Goal: Task Accomplishment & Management: Complete application form

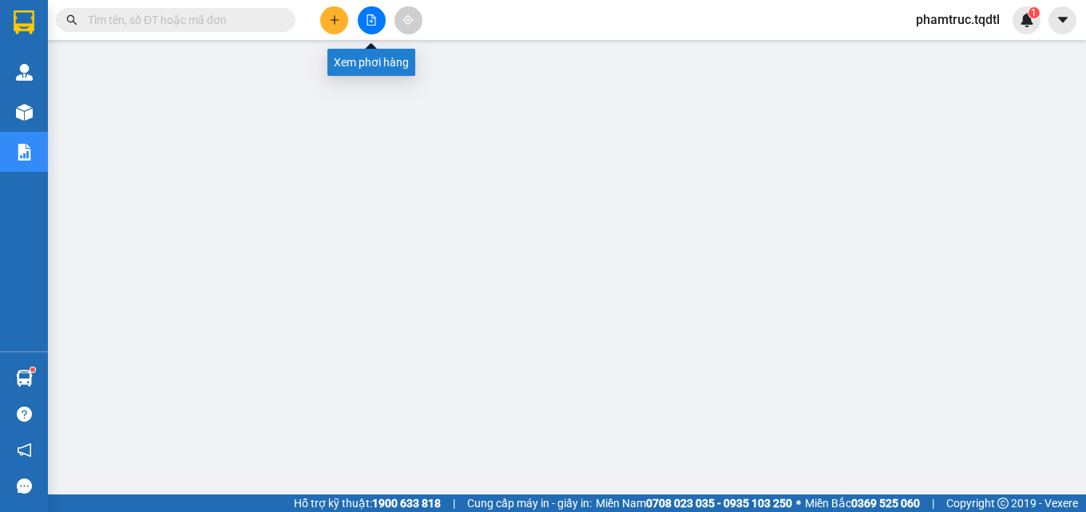
click at [342, 26] on button at bounding box center [334, 20] width 28 height 28
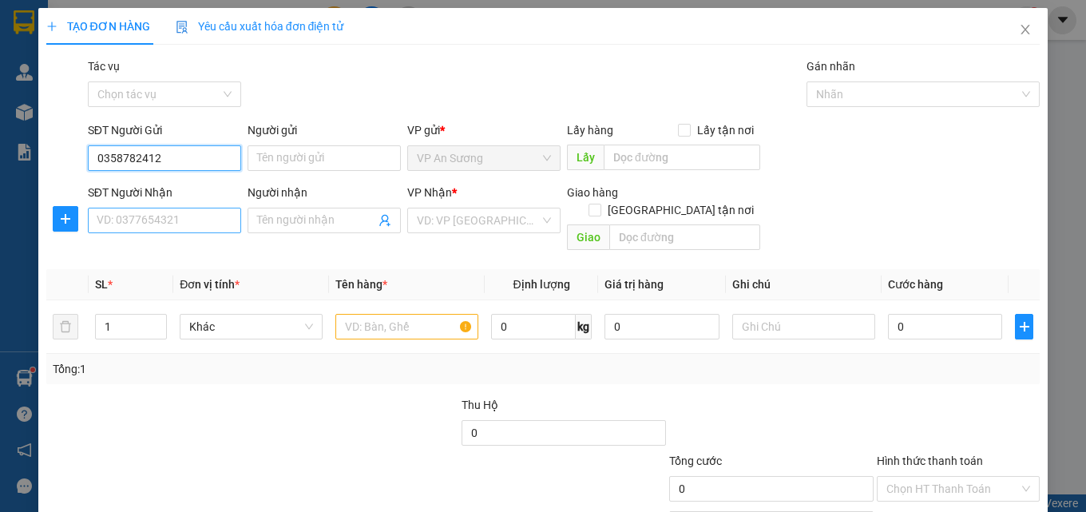
type input "0358782412"
click at [157, 221] on input "SĐT Người Nhận" at bounding box center [164, 221] width 153 height 26
type input "0384226265"
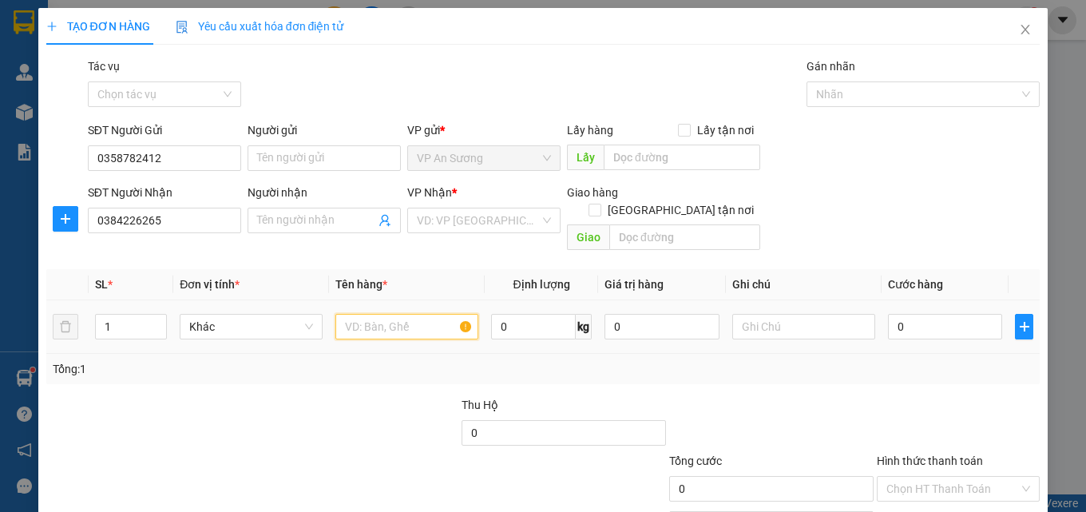
drag, startPoint x: 360, startPoint y: 312, endPoint x: 271, endPoint y: 333, distance: 91.0
click at [339, 326] on td at bounding box center [407, 326] width 156 height 53
type input "1 hop"
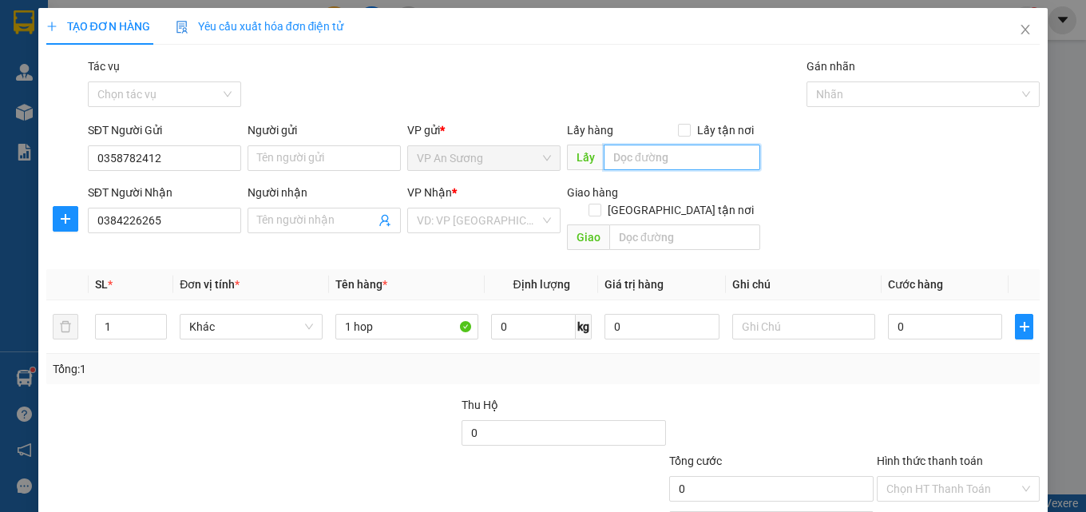
click at [642, 161] on input "text" at bounding box center [681, 157] width 156 height 26
type input "q12"
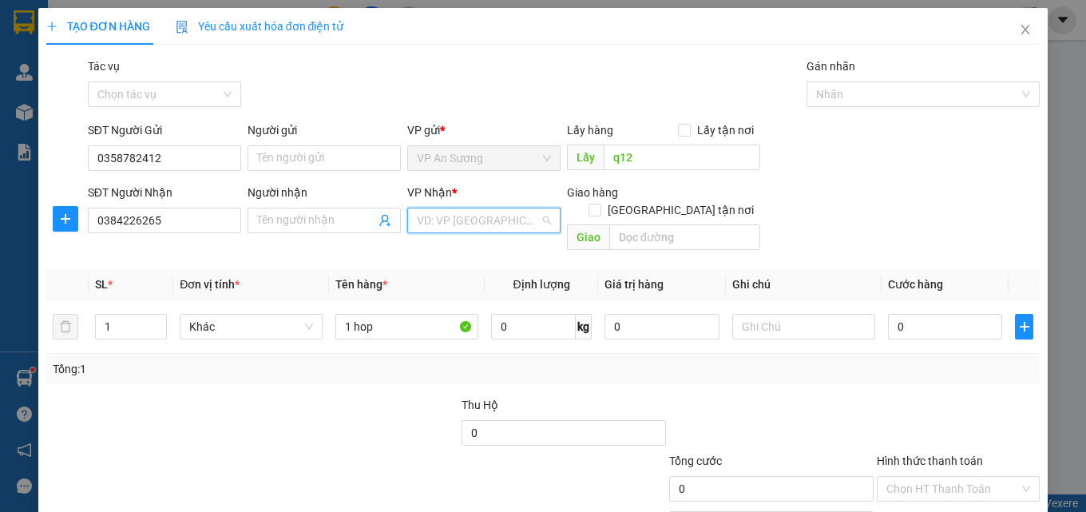
click at [499, 209] on input "search" at bounding box center [478, 220] width 123 height 24
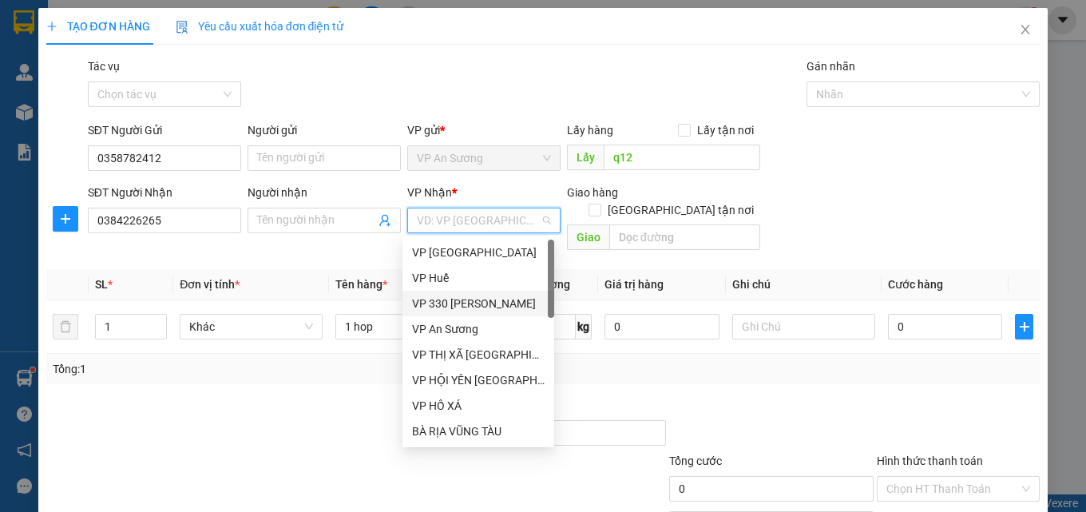
click at [484, 299] on div "VP 330 [PERSON_NAME]" at bounding box center [478, 304] width 132 height 18
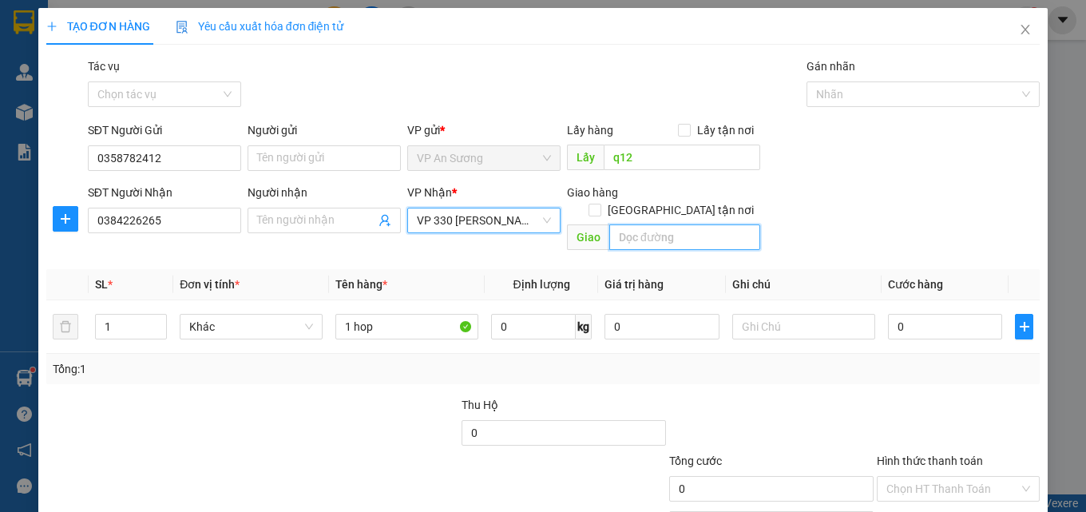
click at [646, 224] on input "text" at bounding box center [684, 237] width 151 height 26
type input "p"
type input "[PERSON_NAME]"
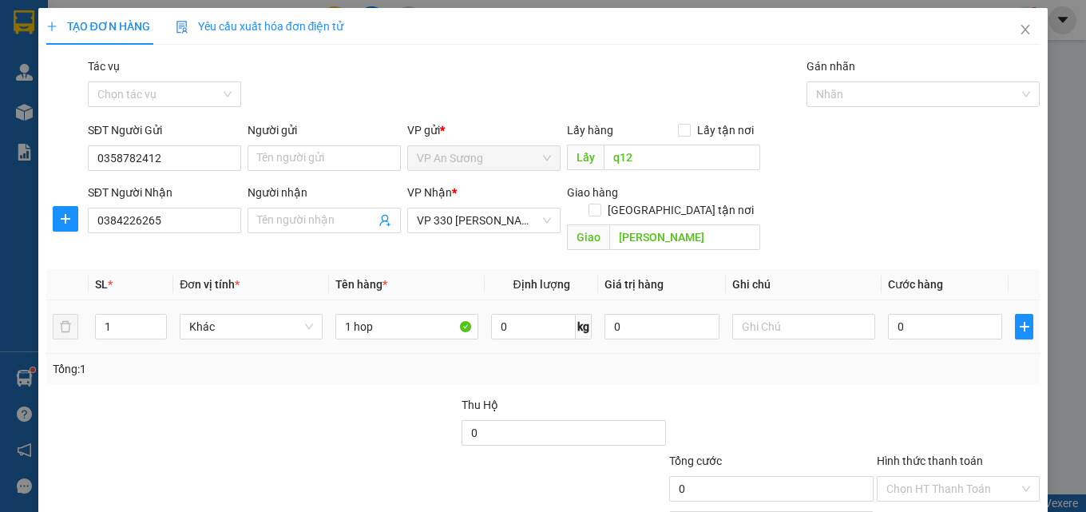
click at [921, 322] on div "0" at bounding box center [945, 326] width 115 height 32
click at [922, 310] on div "0" at bounding box center [945, 326] width 115 height 32
click at [922, 314] on input "0" at bounding box center [945, 327] width 115 height 26
type input "1"
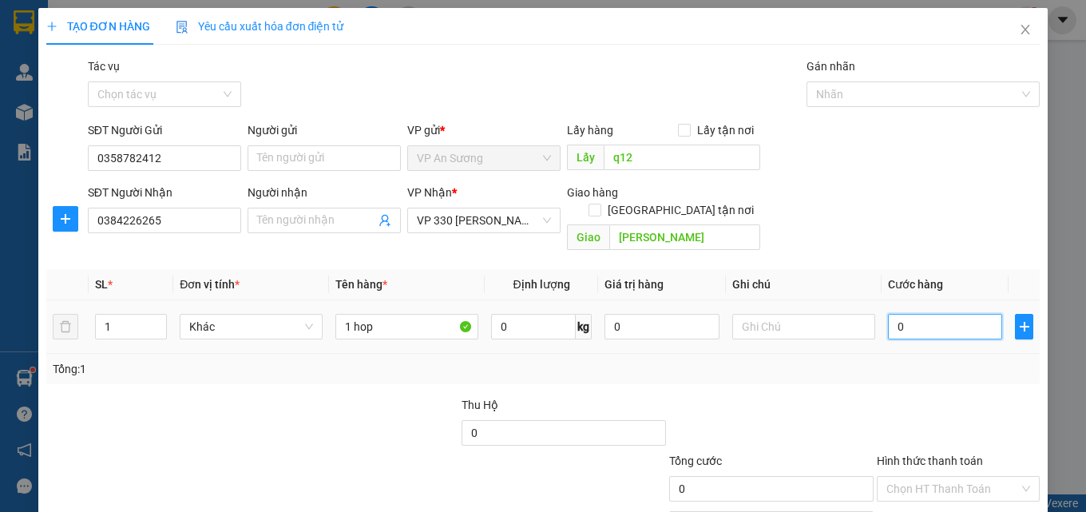
type input "1"
type input "10"
type input "100"
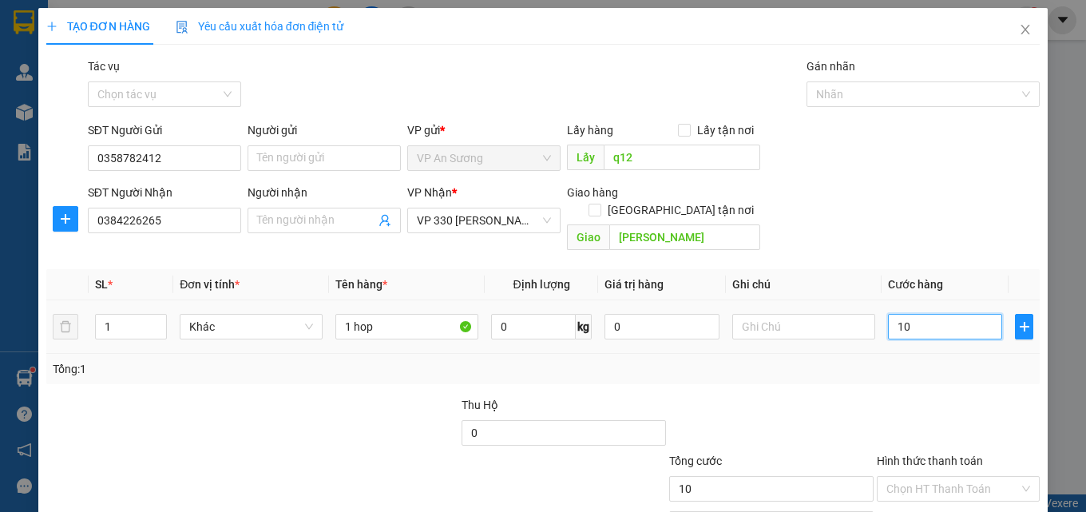
type input "100"
type input "100.000"
click at [896, 334] on td "100.000" at bounding box center [945, 326] width 128 height 53
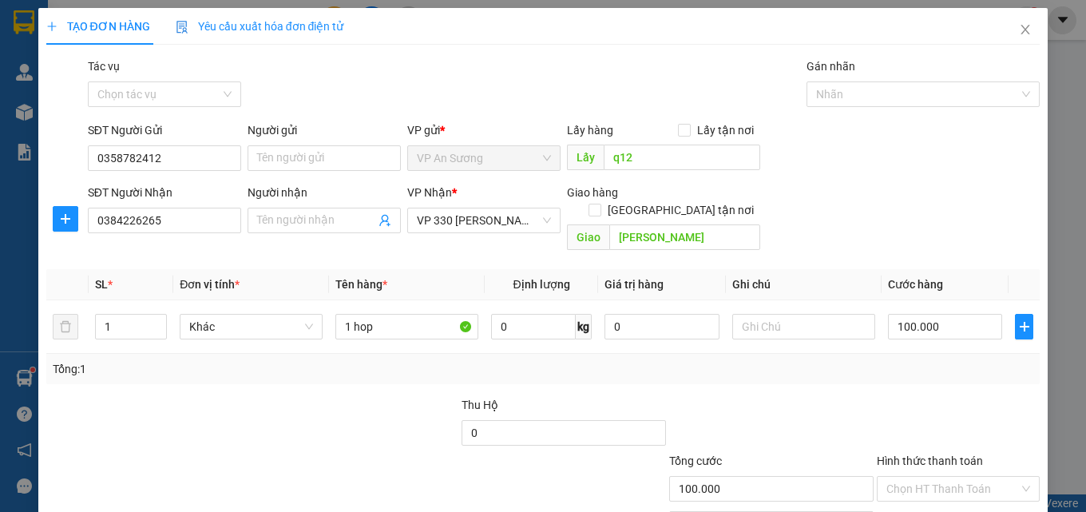
click at [974, 423] on div at bounding box center [958, 424] width 166 height 56
click at [953, 454] on label "Hình thức thanh toán" at bounding box center [929, 460] width 106 height 13
click at [953, 477] on input "Hình thức thanh toán" at bounding box center [952, 489] width 132 height 24
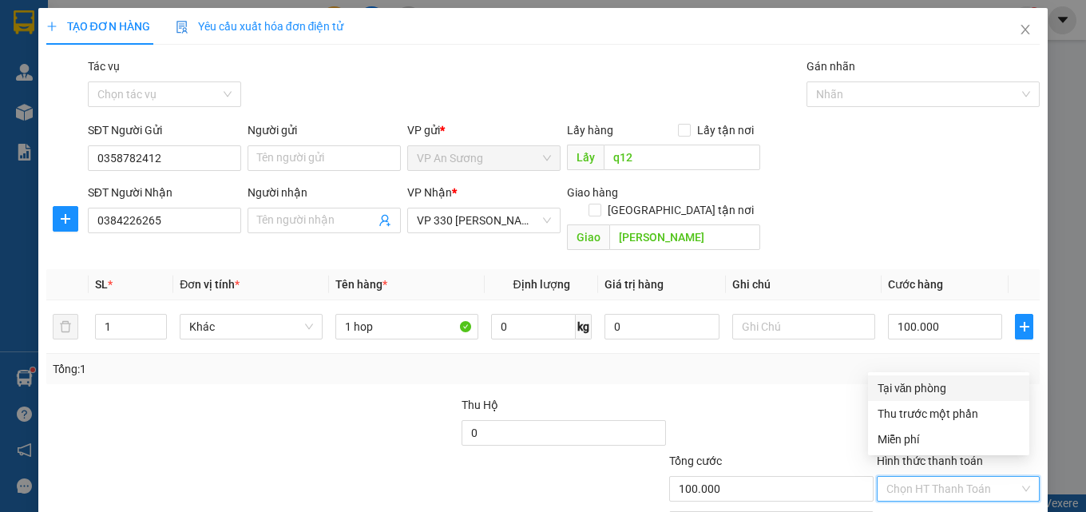
click at [939, 388] on div "Tại văn phòng" at bounding box center [948, 388] width 142 height 18
type input "0"
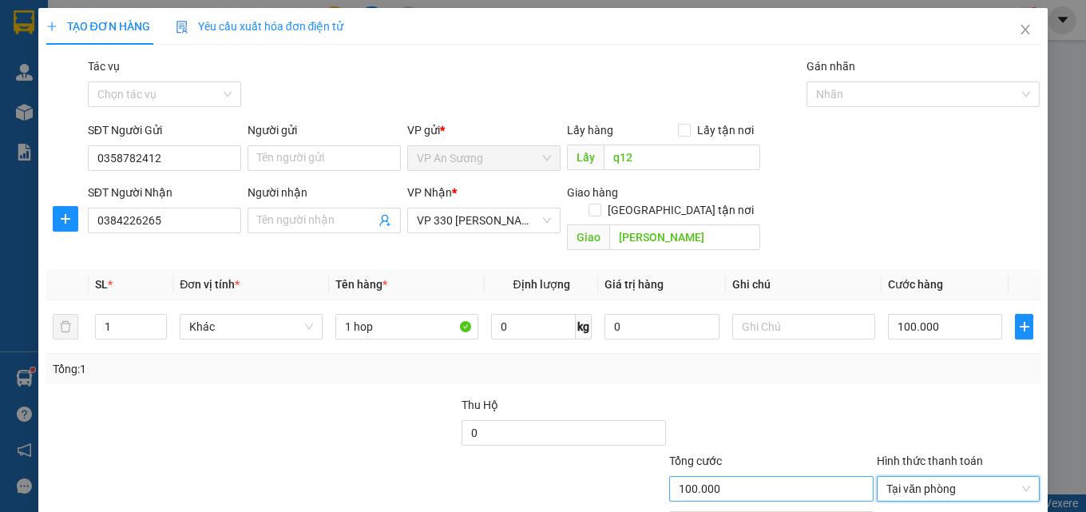
scroll to position [79, 0]
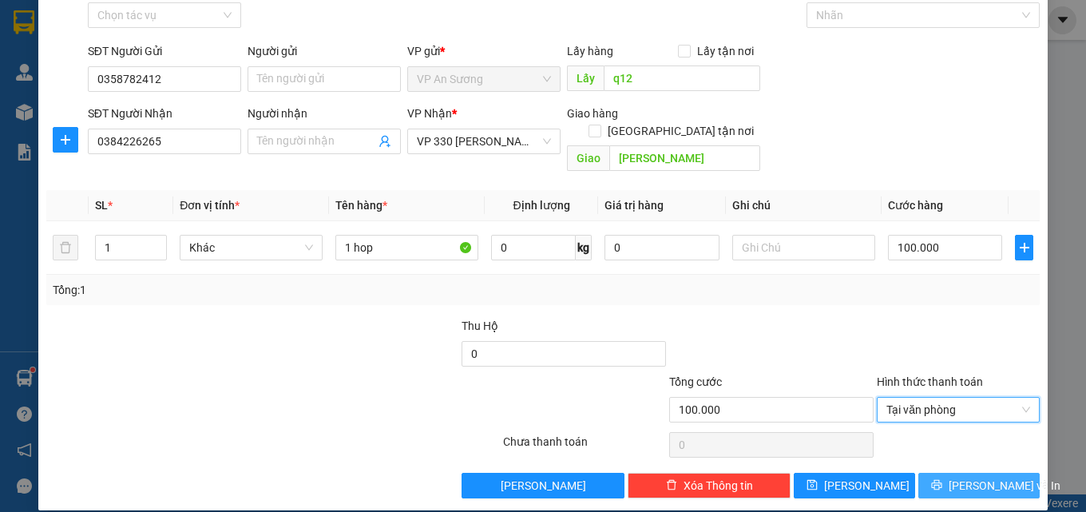
click at [953, 473] on button "[PERSON_NAME] và In" at bounding box center [978, 486] width 121 height 26
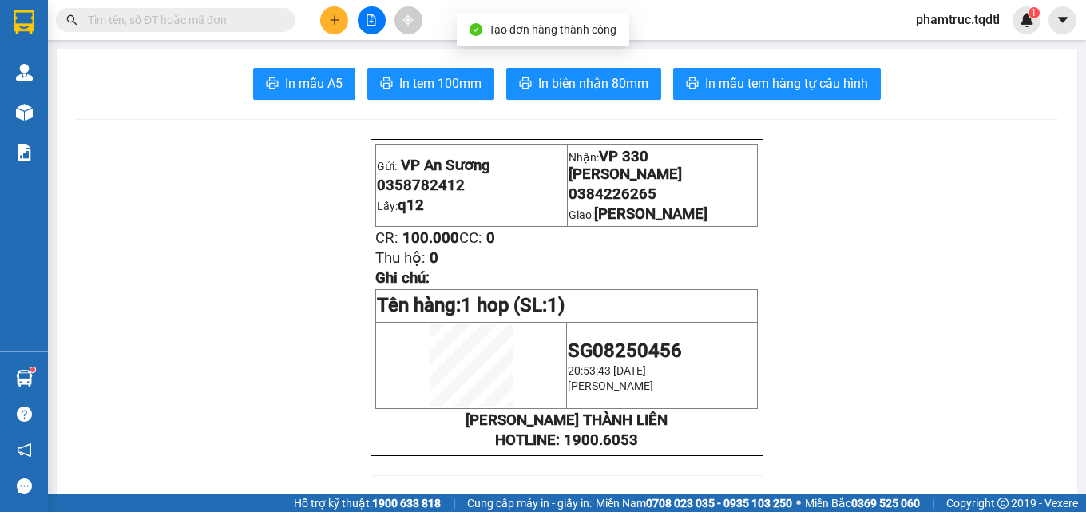
click at [607, 93] on span "In biên nhận 80mm" at bounding box center [593, 83] width 110 height 20
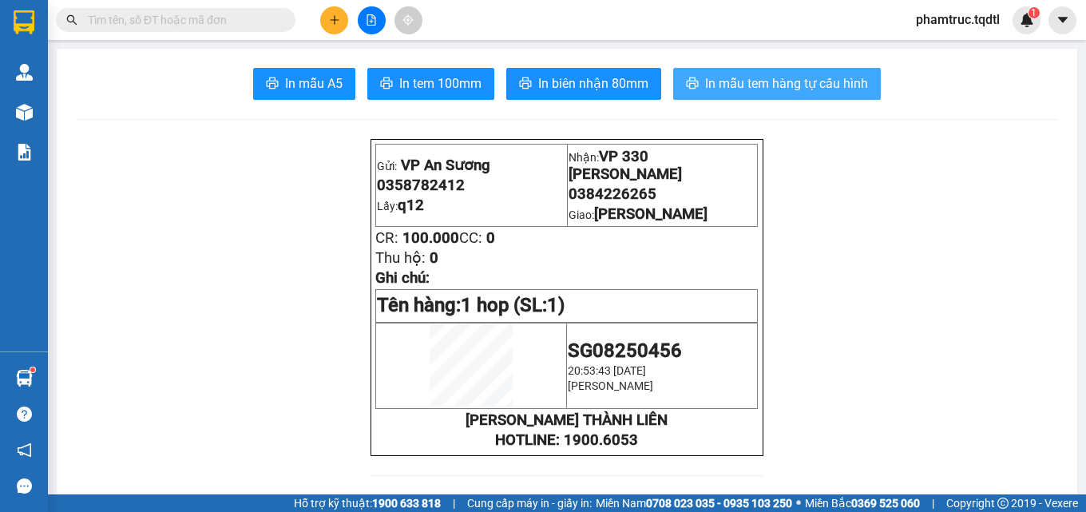
click at [781, 89] on span "In mẫu tem hàng tự cấu hình" at bounding box center [786, 83] width 163 height 20
